Goal: Navigation & Orientation: Find specific page/section

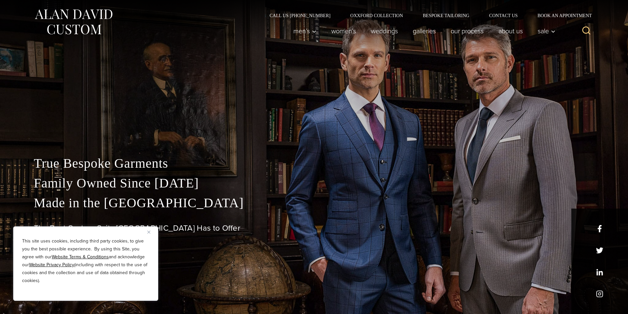
click at [151, 232] on button "Close" at bounding box center [151, 232] width 8 height 8
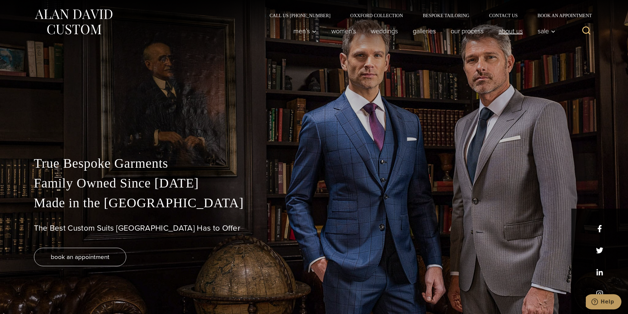
click at [510, 31] on link "About Us" at bounding box center [510, 30] width 39 height 13
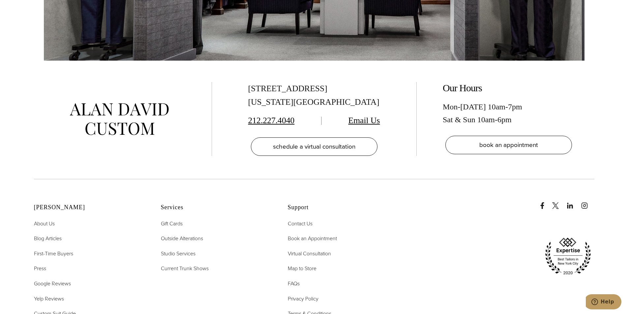
scroll to position [2803, 0]
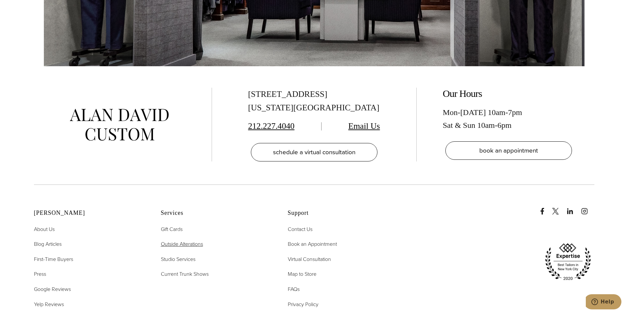
click at [197, 240] on span "Outside Alterations" at bounding box center [182, 244] width 42 height 8
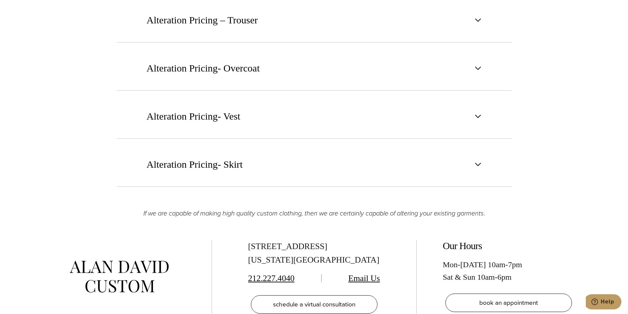
scroll to position [1022, 0]
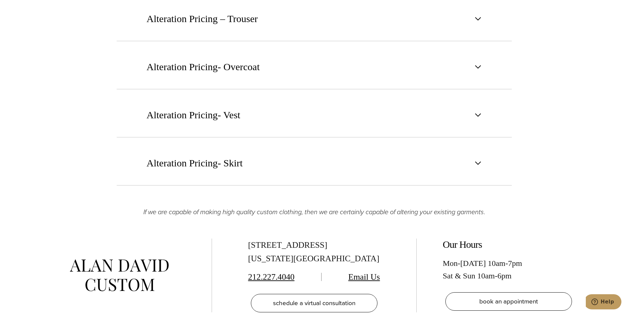
drag, startPoint x: 223, startPoint y: 235, endPoint x: 176, endPoint y: 229, distance: 47.2
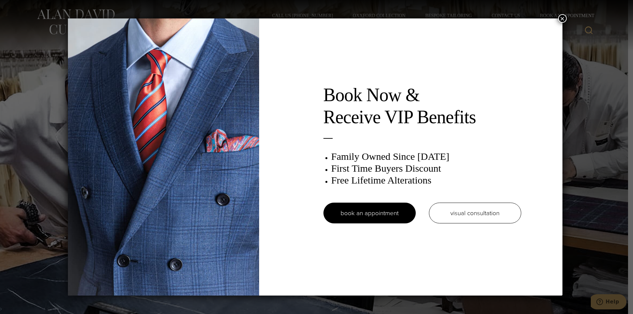
click at [566, 20] on button "×" at bounding box center [562, 18] width 9 height 9
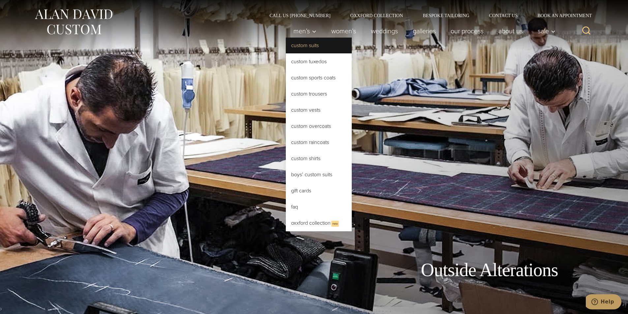
click at [316, 46] on link "Custom Suits" at bounding box center [319, 46] width 66 height 16
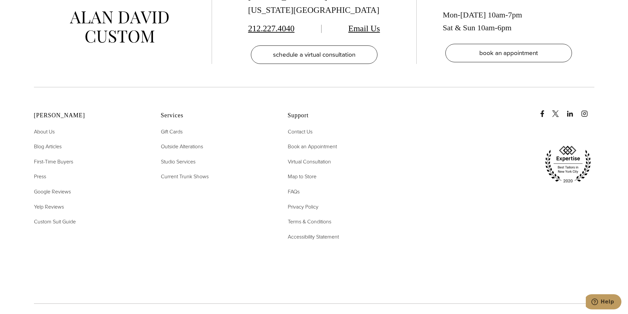
scroll to position [4351, 0]
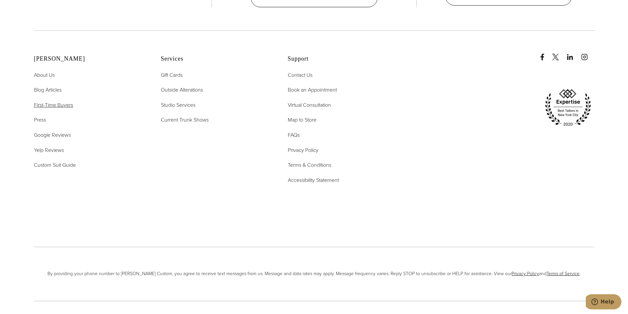
click at [57, 101] on span "First-Time Buyers" at bounding box center [53, 105] width 39 height 8
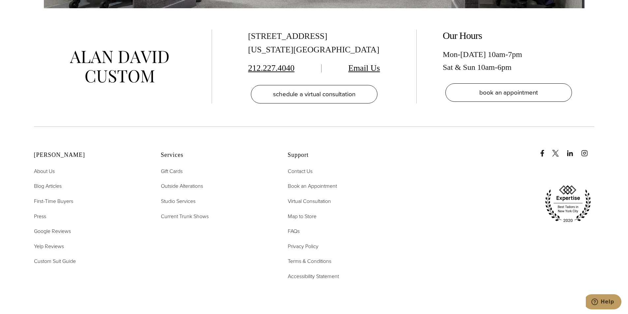
scroll to position [1648, 0]
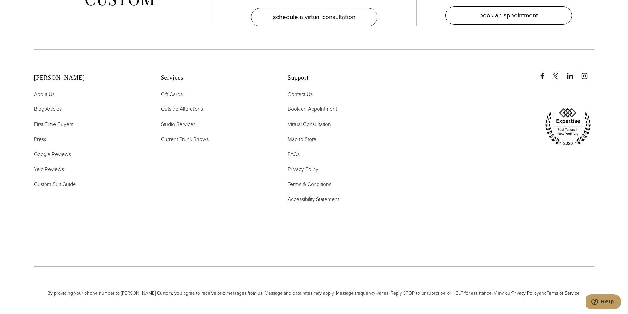
drag, startPoint x: 167, startPoint y: 162, endPoint x: 148, endPoint y: 161, distance: 19.5
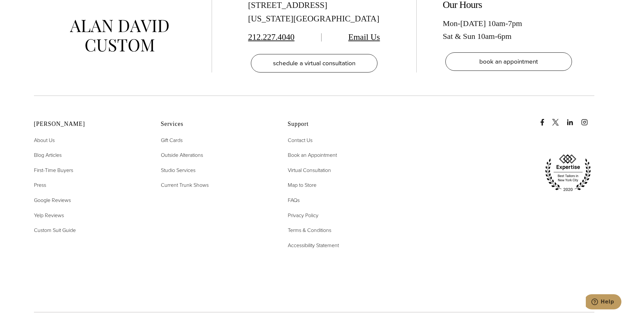
scroll to position [2803, 0]
